Goal: Information Seeking & Learning: Learn about a topic

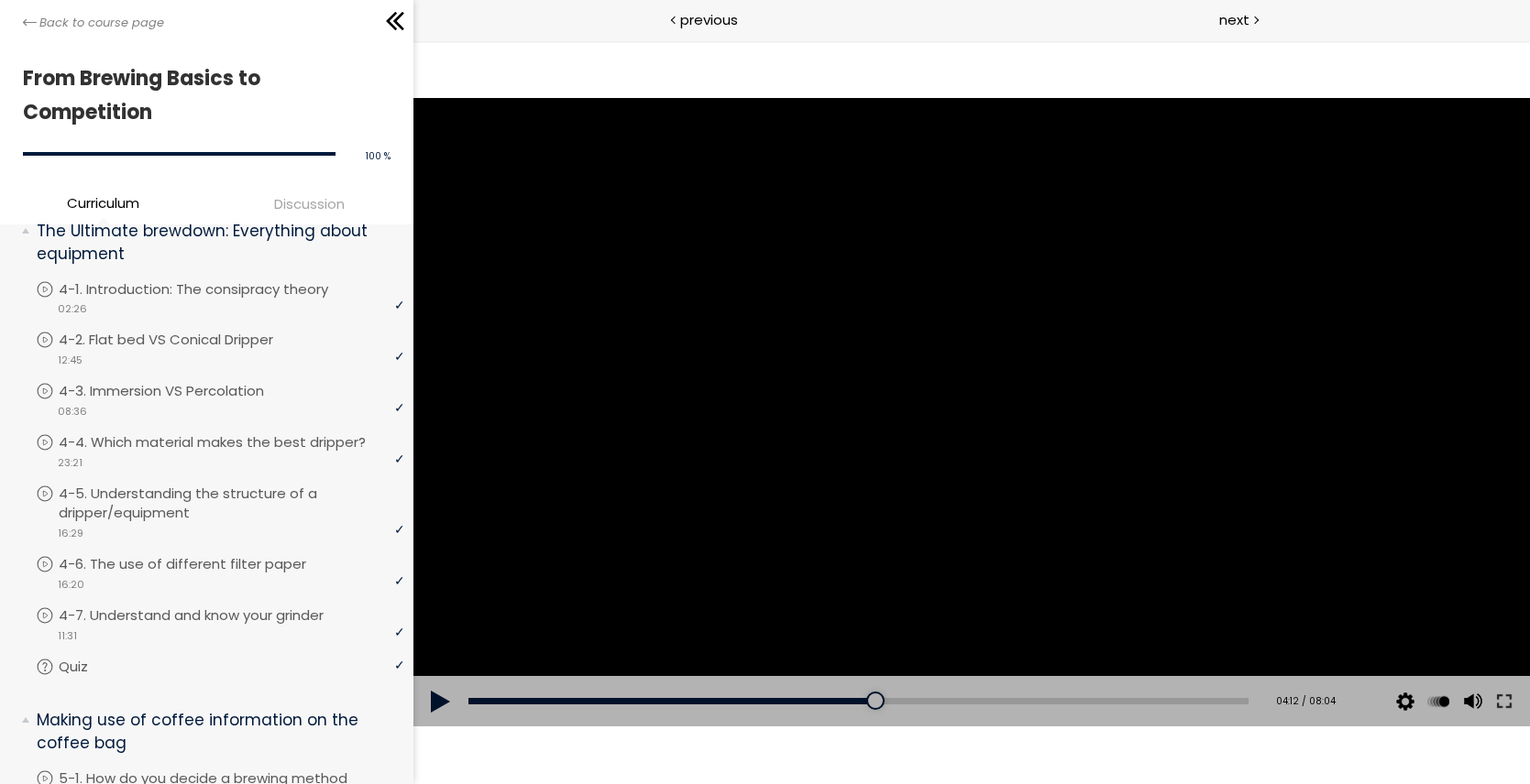
scroll to position [1155, 0]
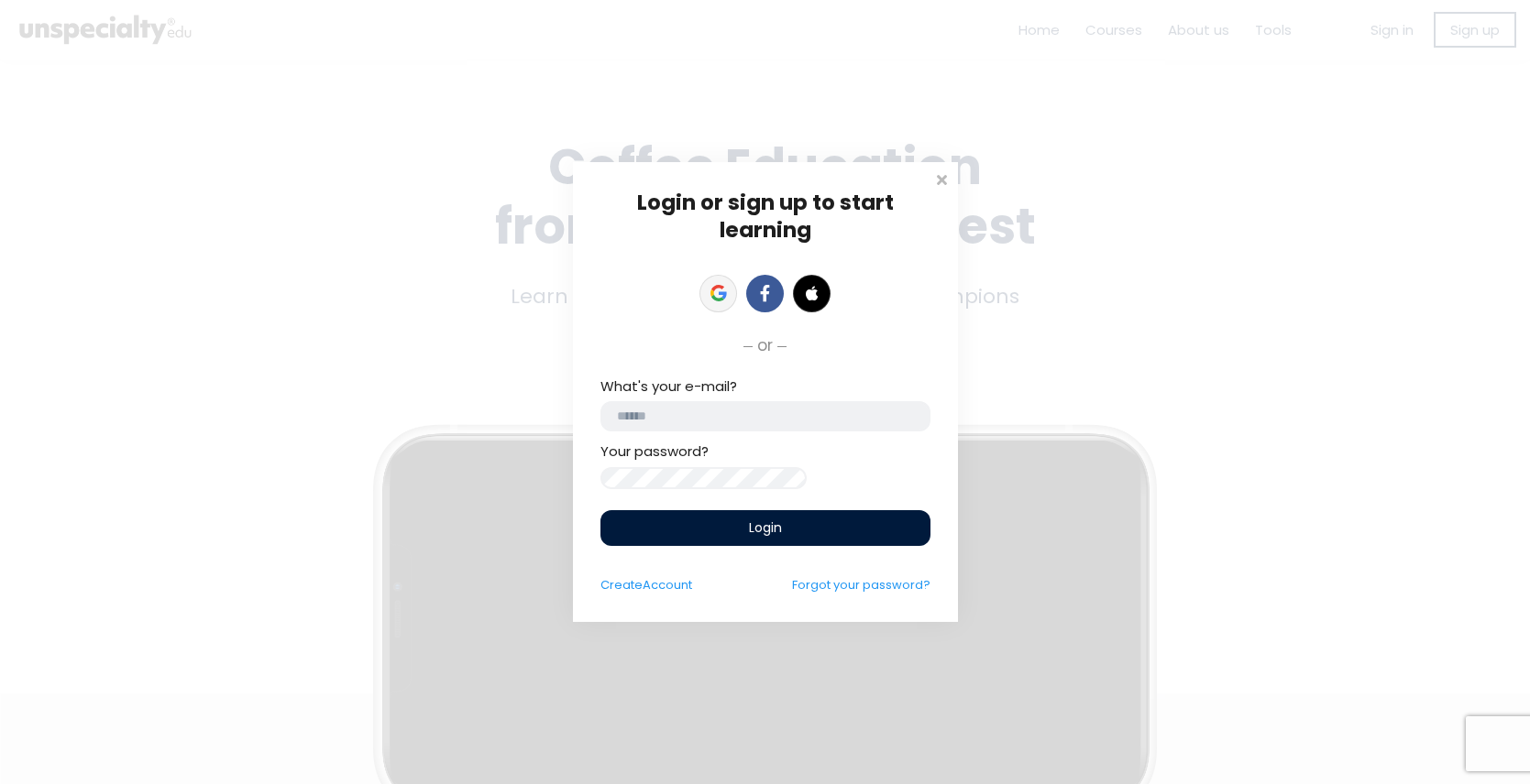
click at [725, 293] on icon at bounding box center [723, 295] width 8 height 7
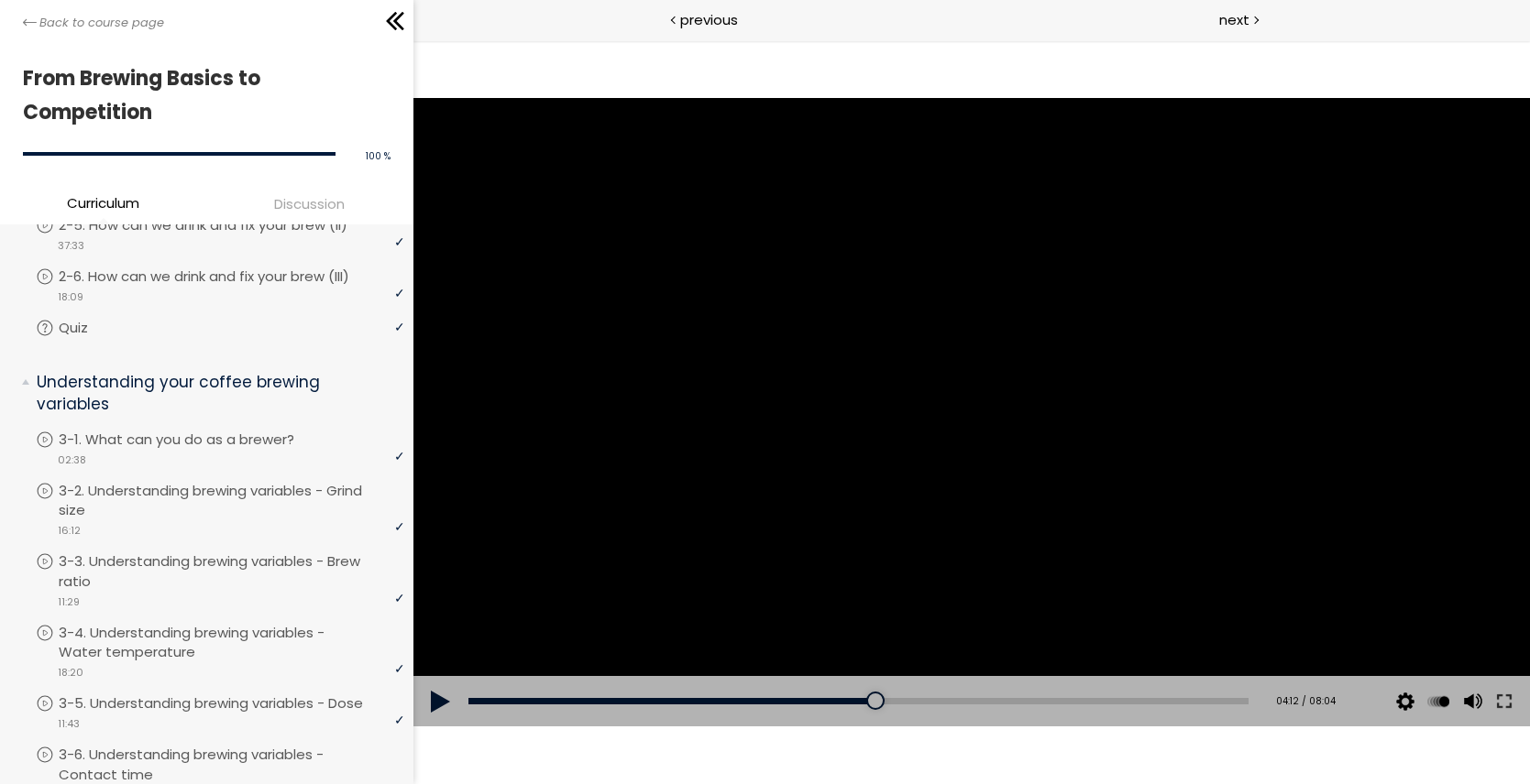
scroll to position [500, 0]
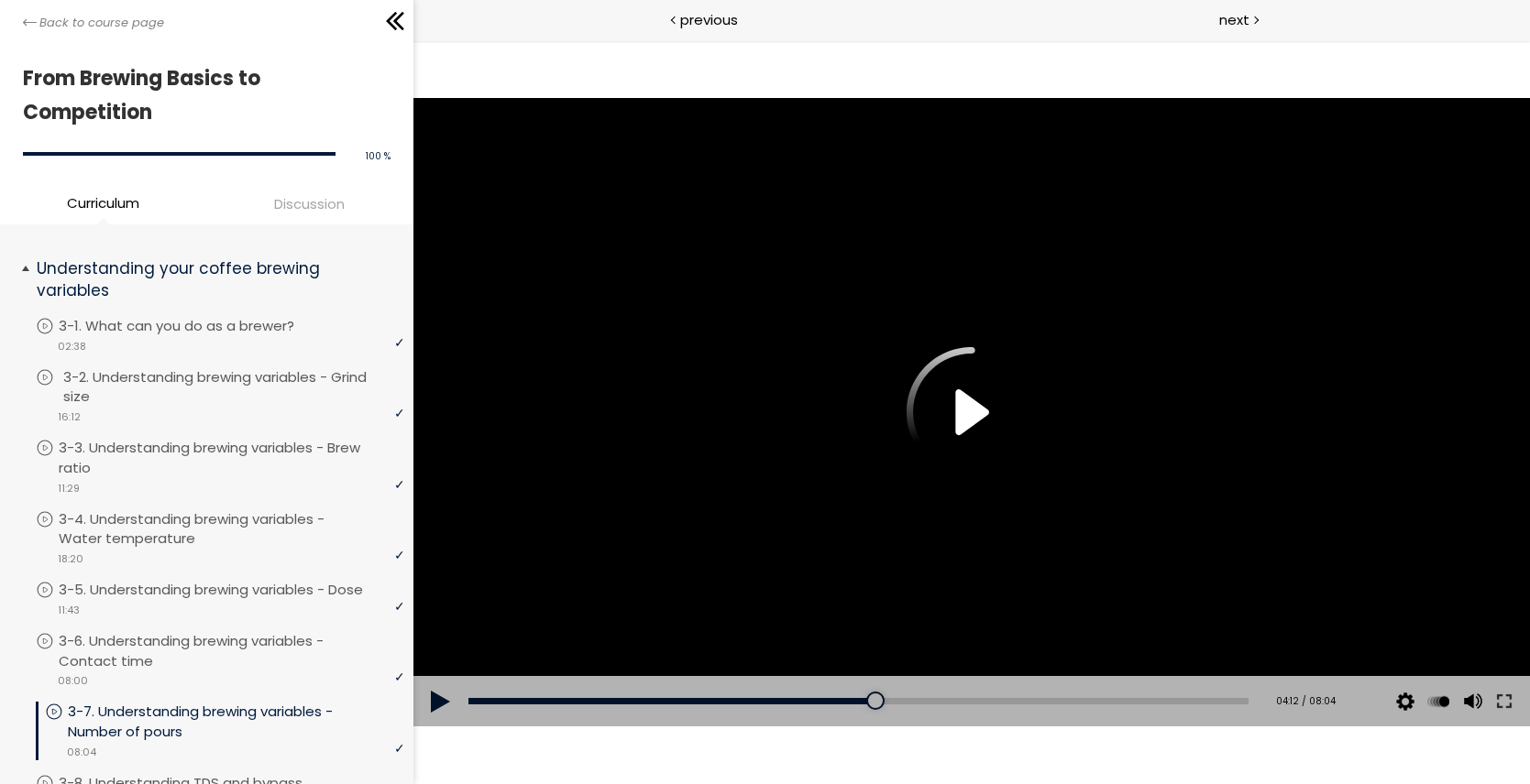
click at [247, 377] on p "3-2. Understanding brewing variables - Grind size" at bounding box center [236, 387] width 345 height 41
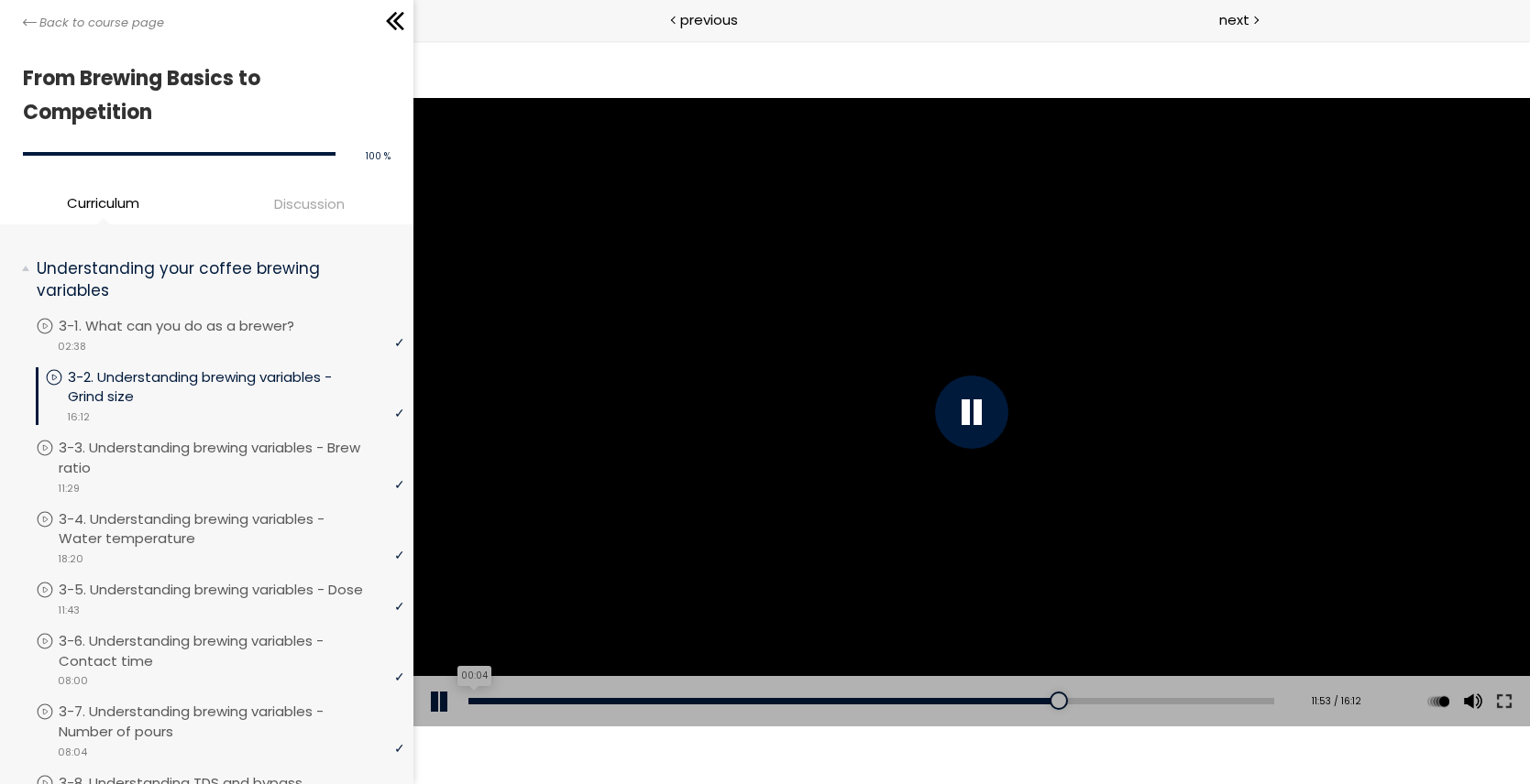
click at [471, 702] on div "00:04" at bounding box center [871, 701] width 806 height 6
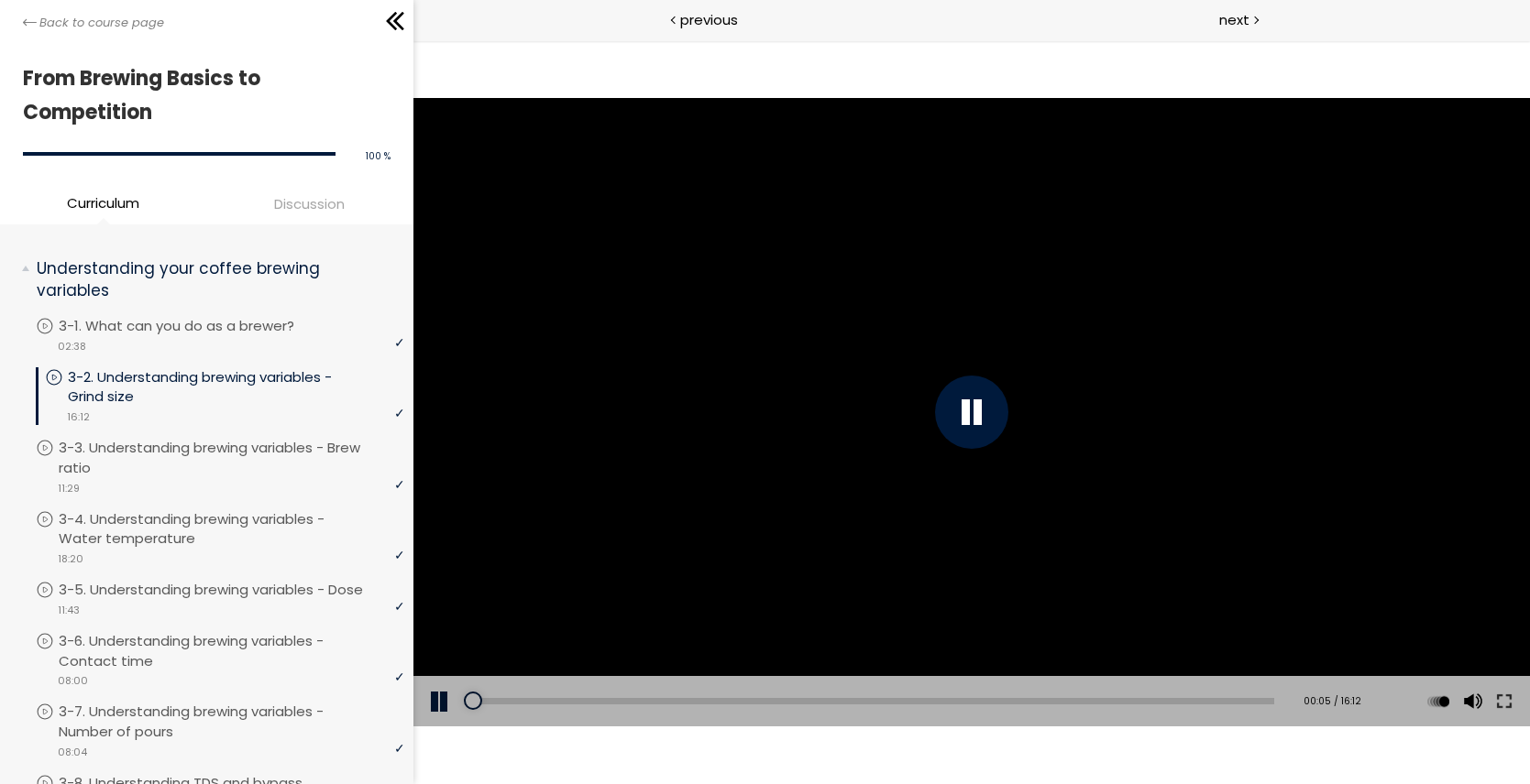
click at [528, 540] on div at bounding box center [971, 412] width 1117 height 628
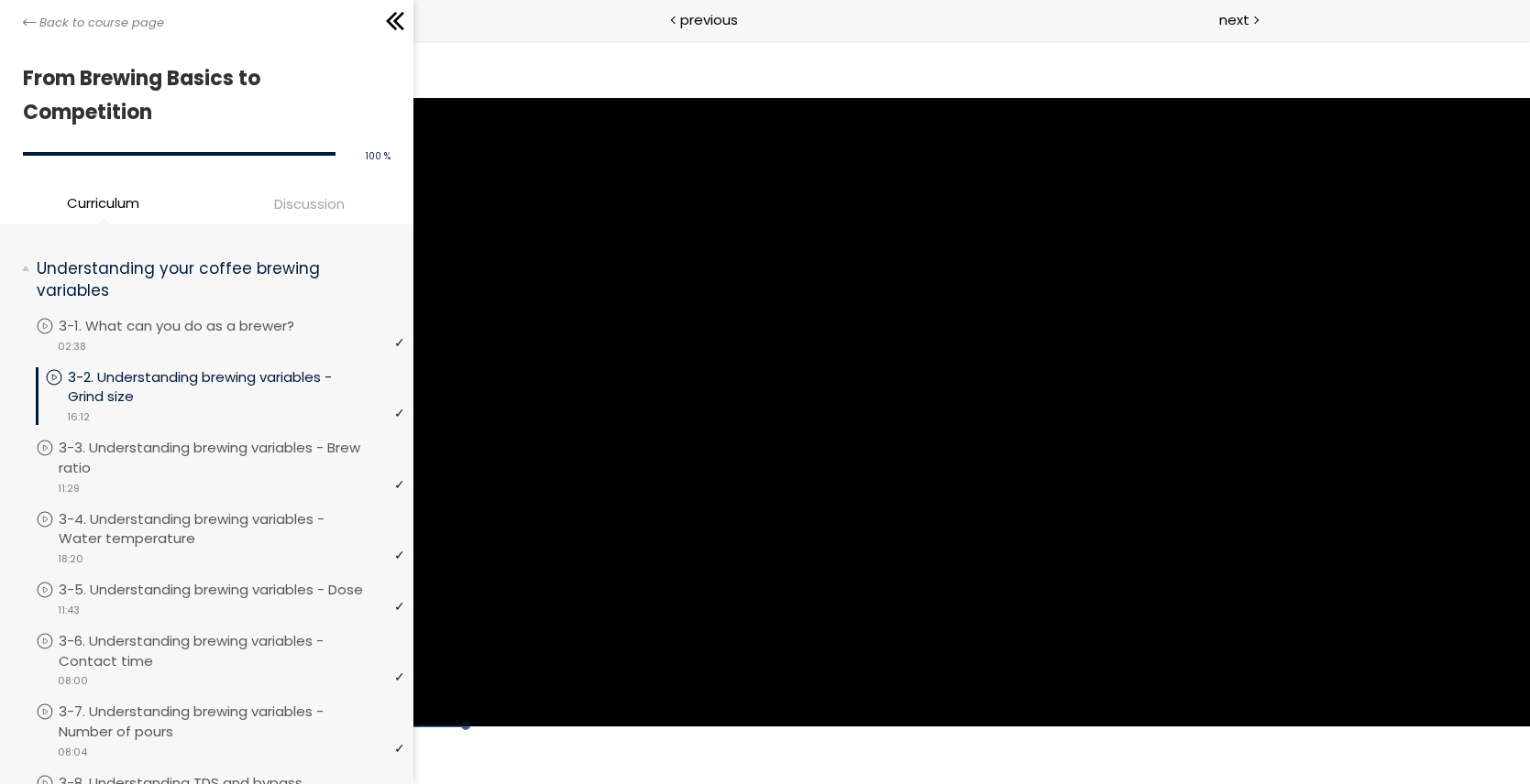
click at [598, 750] on div "The video is loading... Click for sound @keyframes VOLUME_SMALL_WAVE_FLASH { 0%…" at bounding box center [971, 413] width 1117 height 744
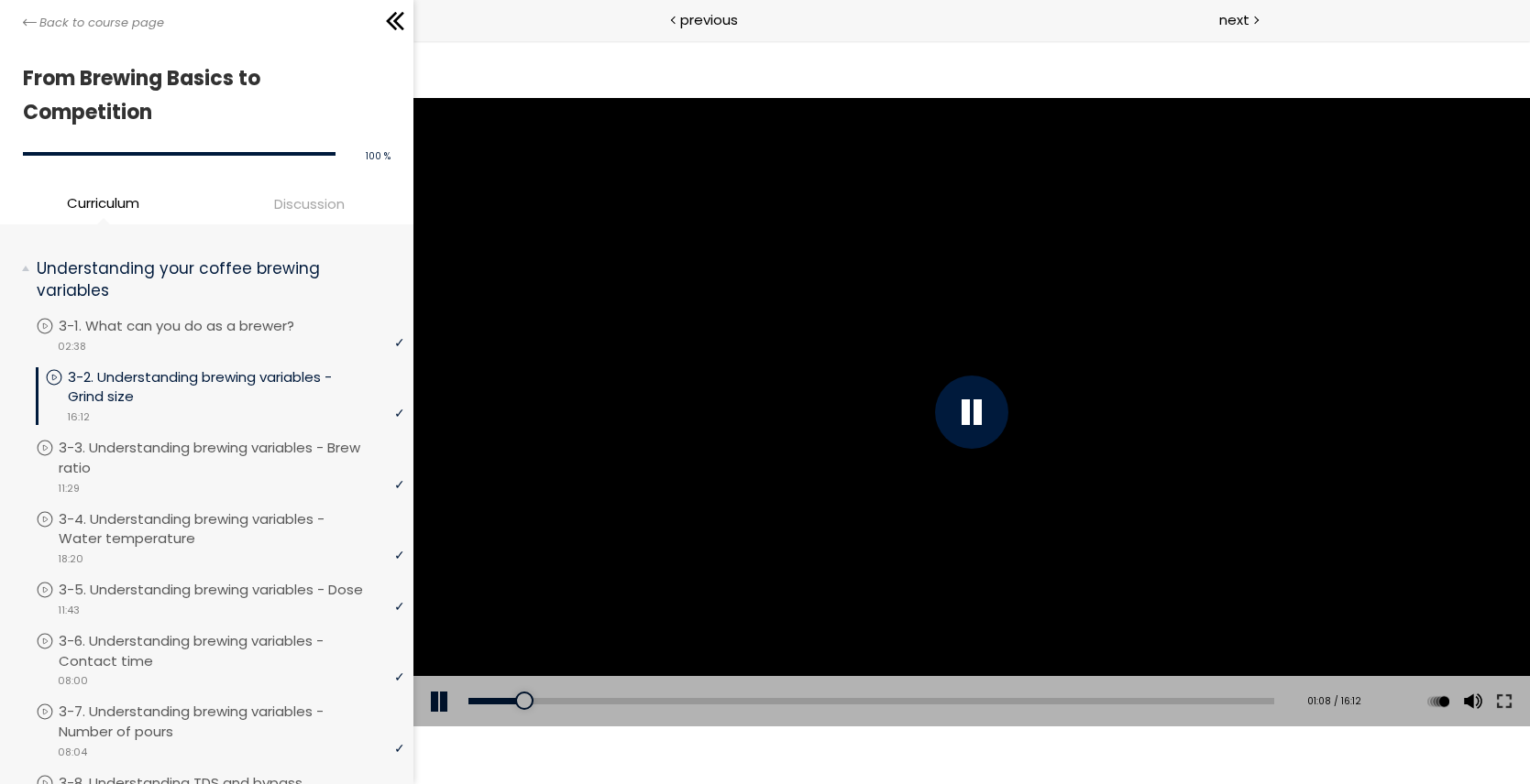
click at [711, 562] on div at bounding box center [971, 412] width 1117 height 628
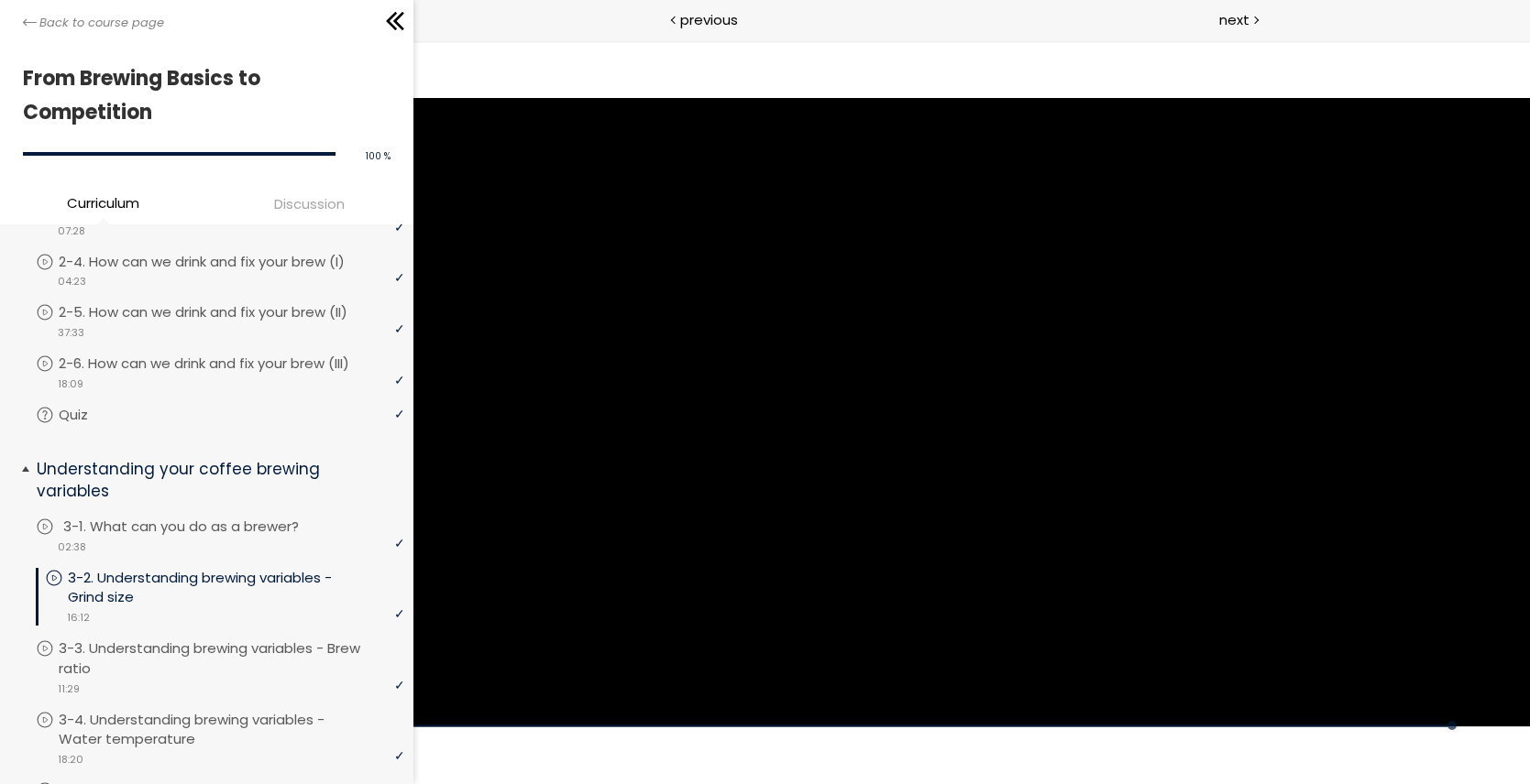
scroll to position [264, 0]
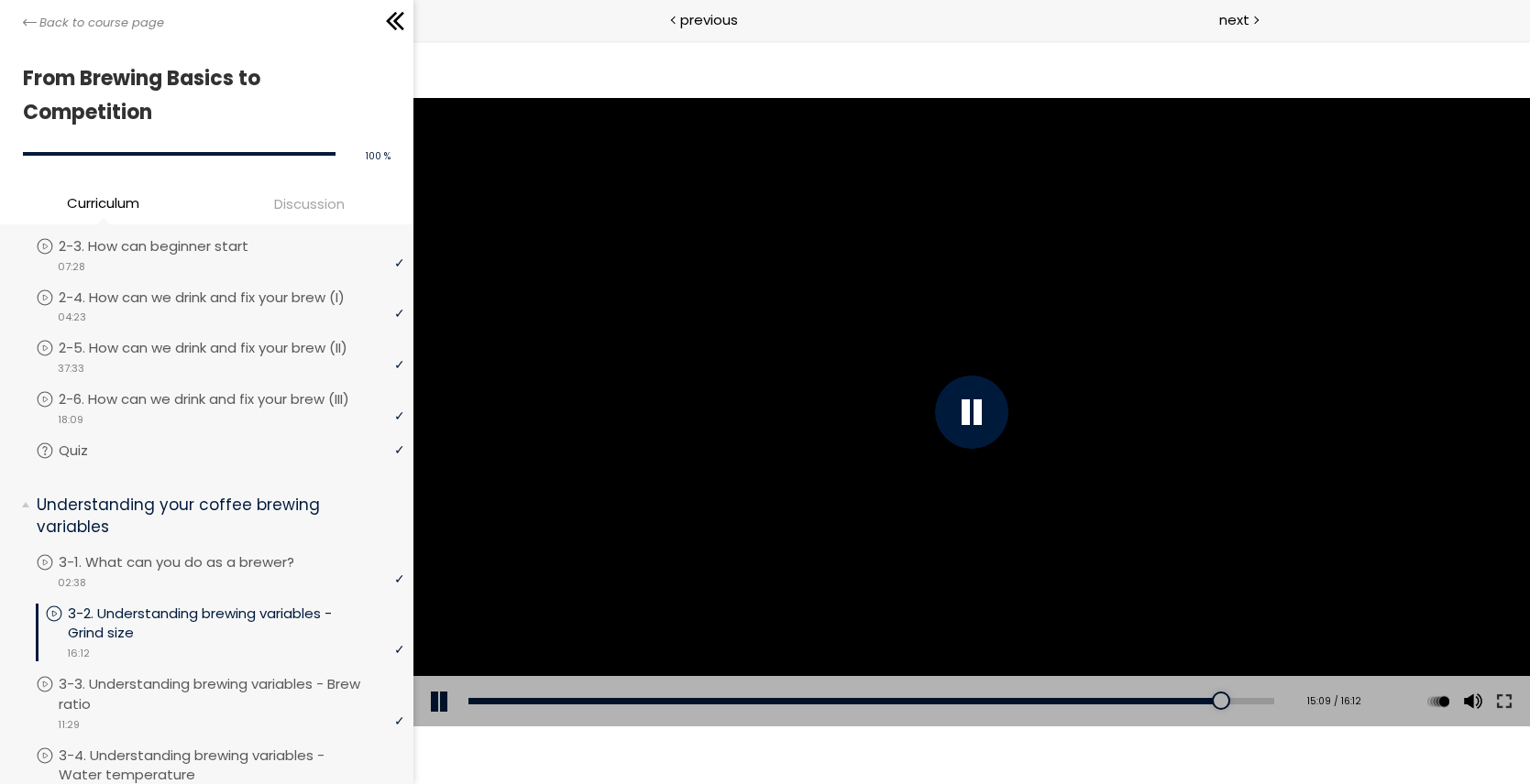
click at [969, 413] on div at bounding box center [972, 413] width 74 height 74
